Goal: Navigation & Orientation: Find specific page/section

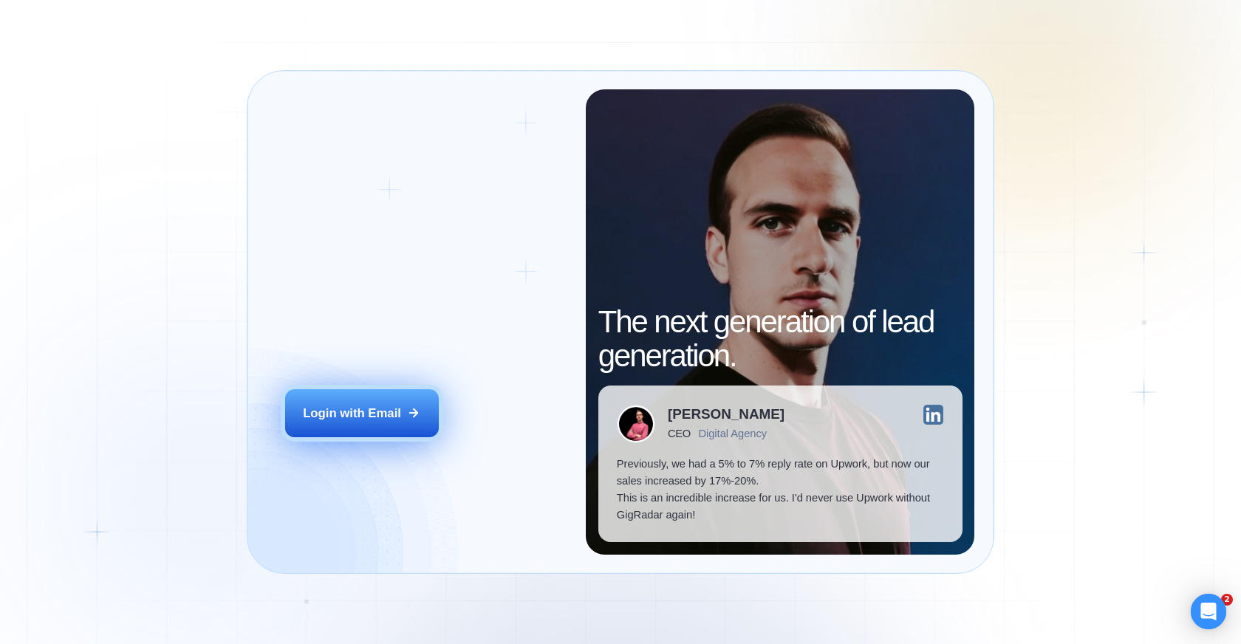
click at [344, 418] on div "Login with Email" at bounding box center [352, 413] width 98 height 17
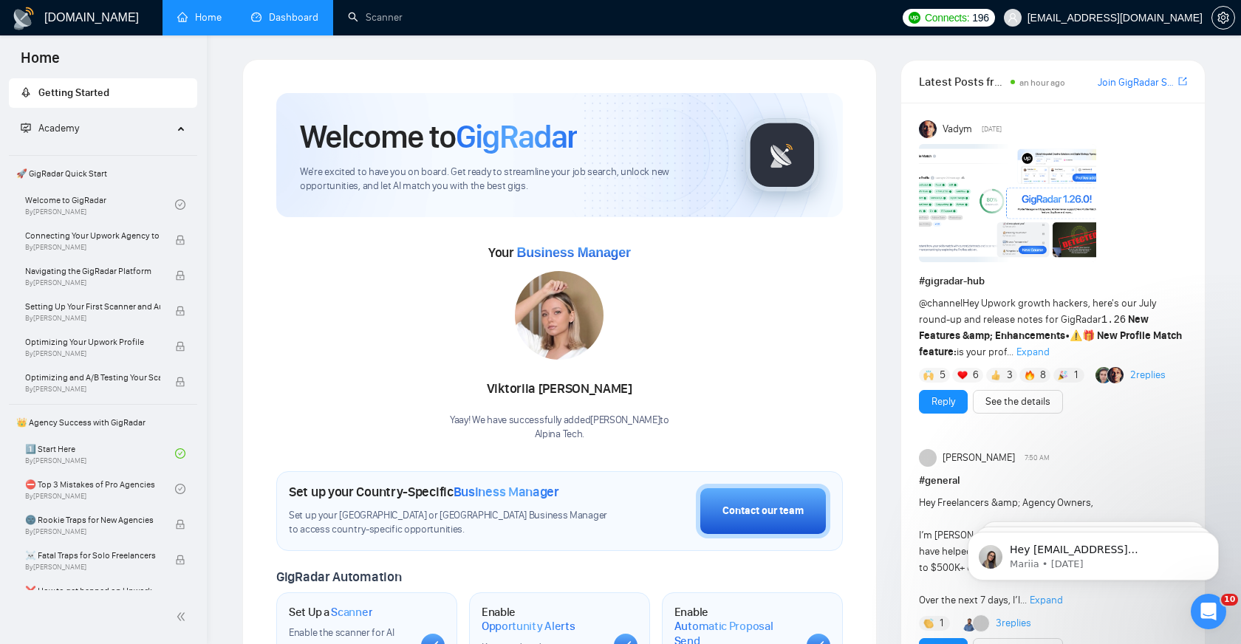
click at [299, 15] on link "Dashboard" at bounding box center [284, 17] width 67 height 13
